Goal: Information Seeking & Learning: Learn about a topic

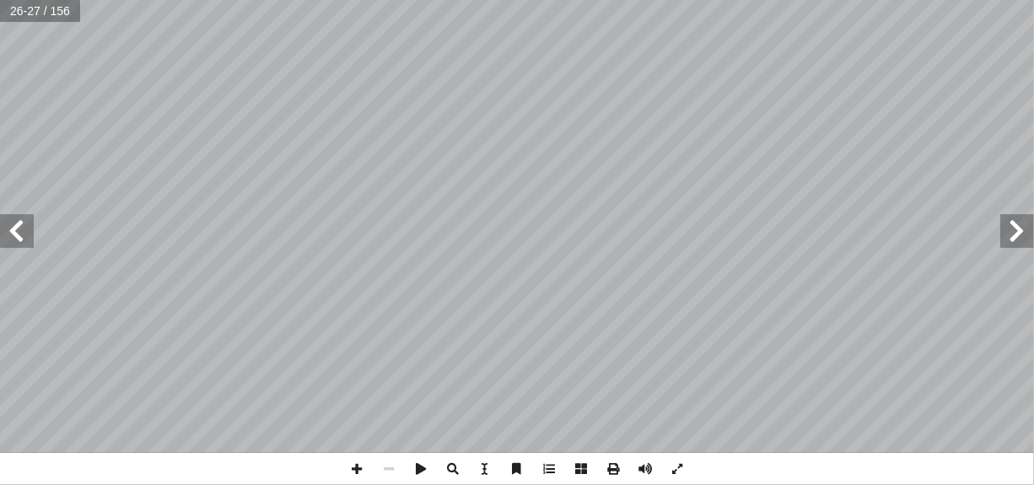
click at [1018, 236] on span at bounding box center [1018, 231] width 34 height 34
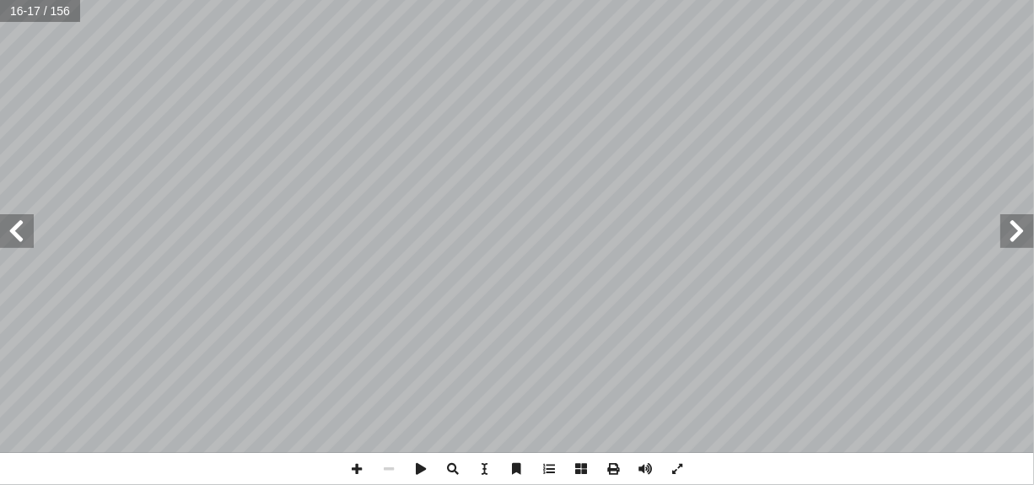
click at [1018, 236] on span at bounding box center [1018, 231] width 34 height 34
click at [355, 465] on span at bounding box center [357, 469] width 32 height 32
click at [881, 473] on div "6 شعة غير المرئية: أ - ال� ٢ شـــعة تحـــت الحمـــراء (الحراريـــة) أ يتـــراوح…" at bounding box center [517, 242] width 1034 height 485
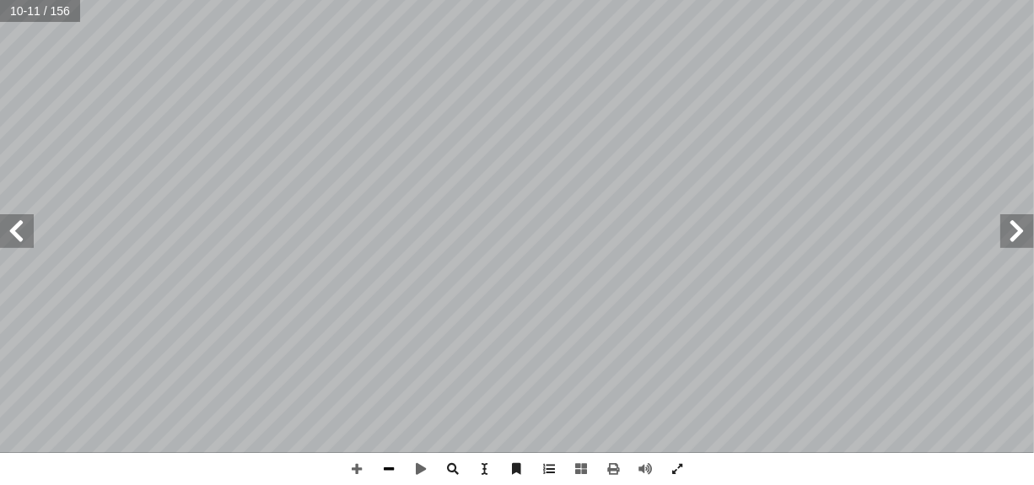
click at [385, 470] on span at bounding box center [389, 469] width 32 height 32
click at [29, 236] on span at bounding box center [17, 231] width 34 height 34
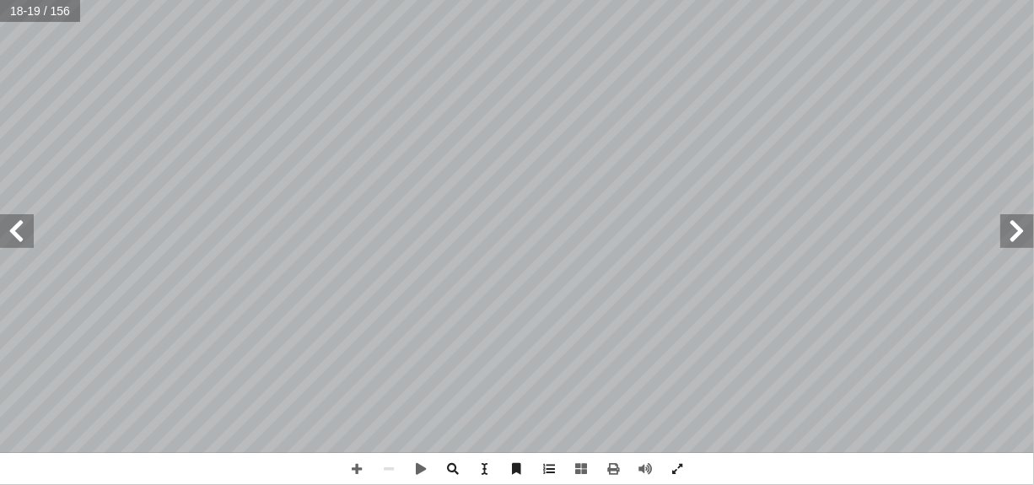
click at [29, 236] on span at bounding box center [17, 231] width 34 height 34
click at [357, 465] on span at bounding box center [357, 469] width 32 height 32
